Goal: Task Accomplishment & Management: Manage account settings

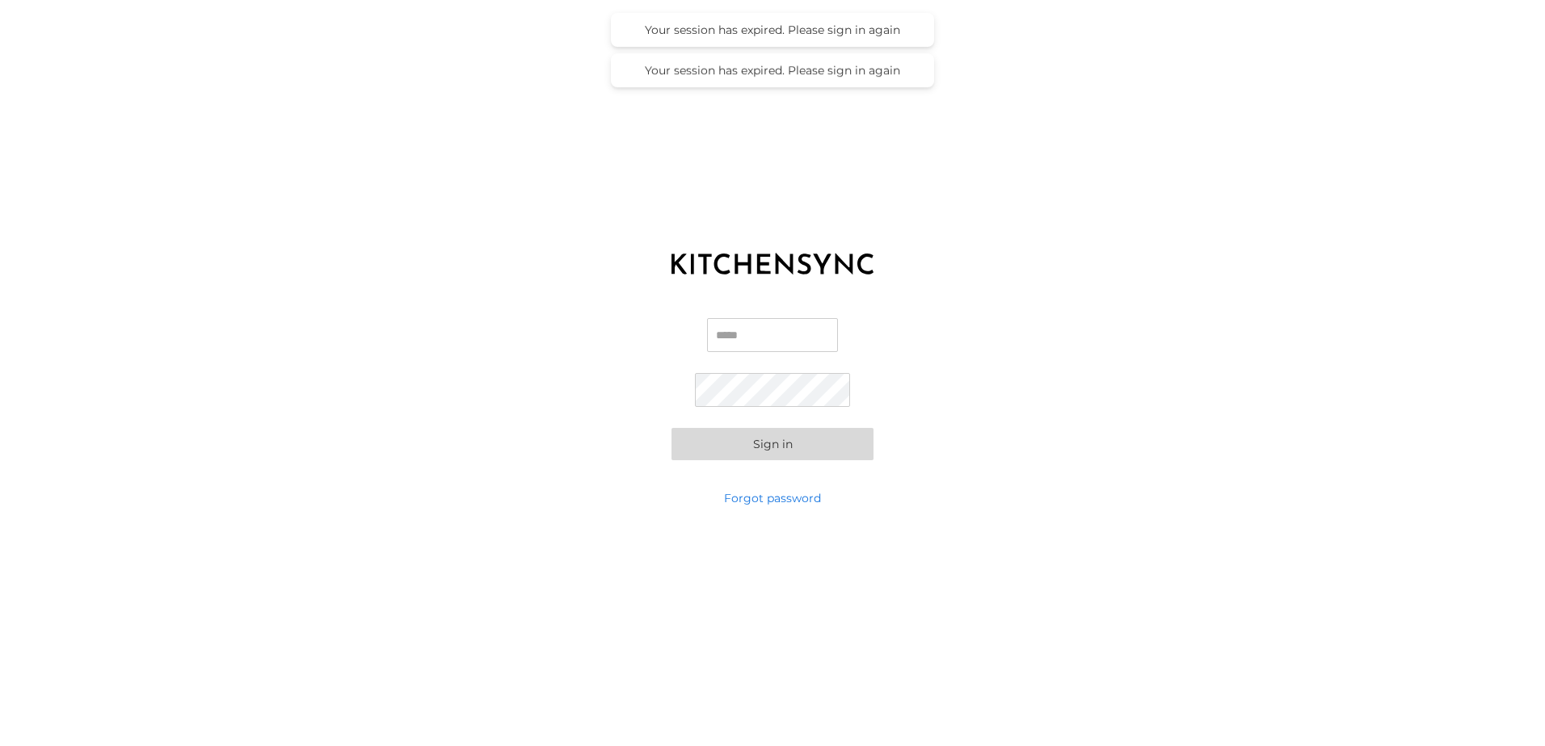
click at [761, 339] on input "Email" at bounding box center [772, 335] width 131 height 34
type input "**********"
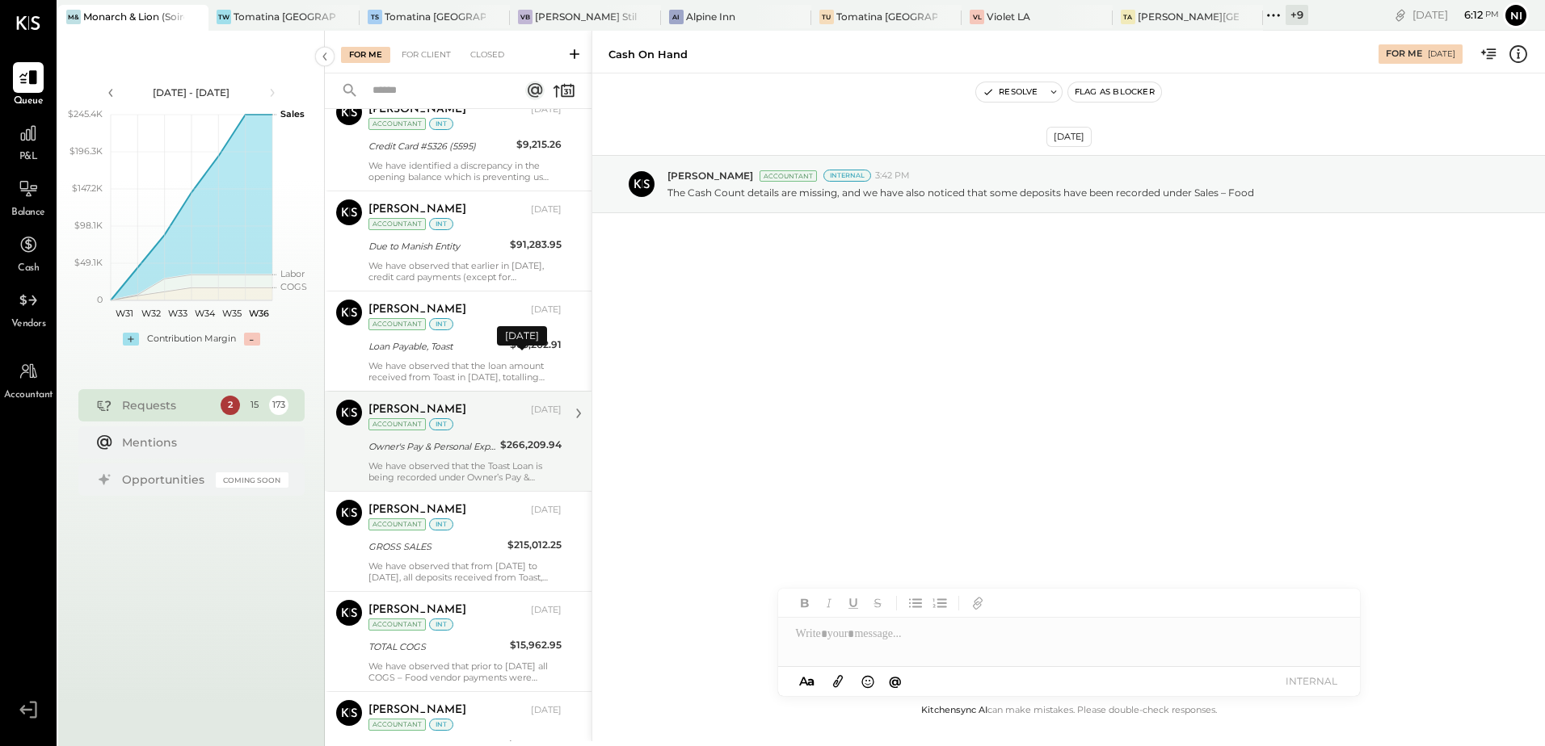
scroll to position [962, 0]
